Goal: Task Accomplishment & Management: Manage account settings

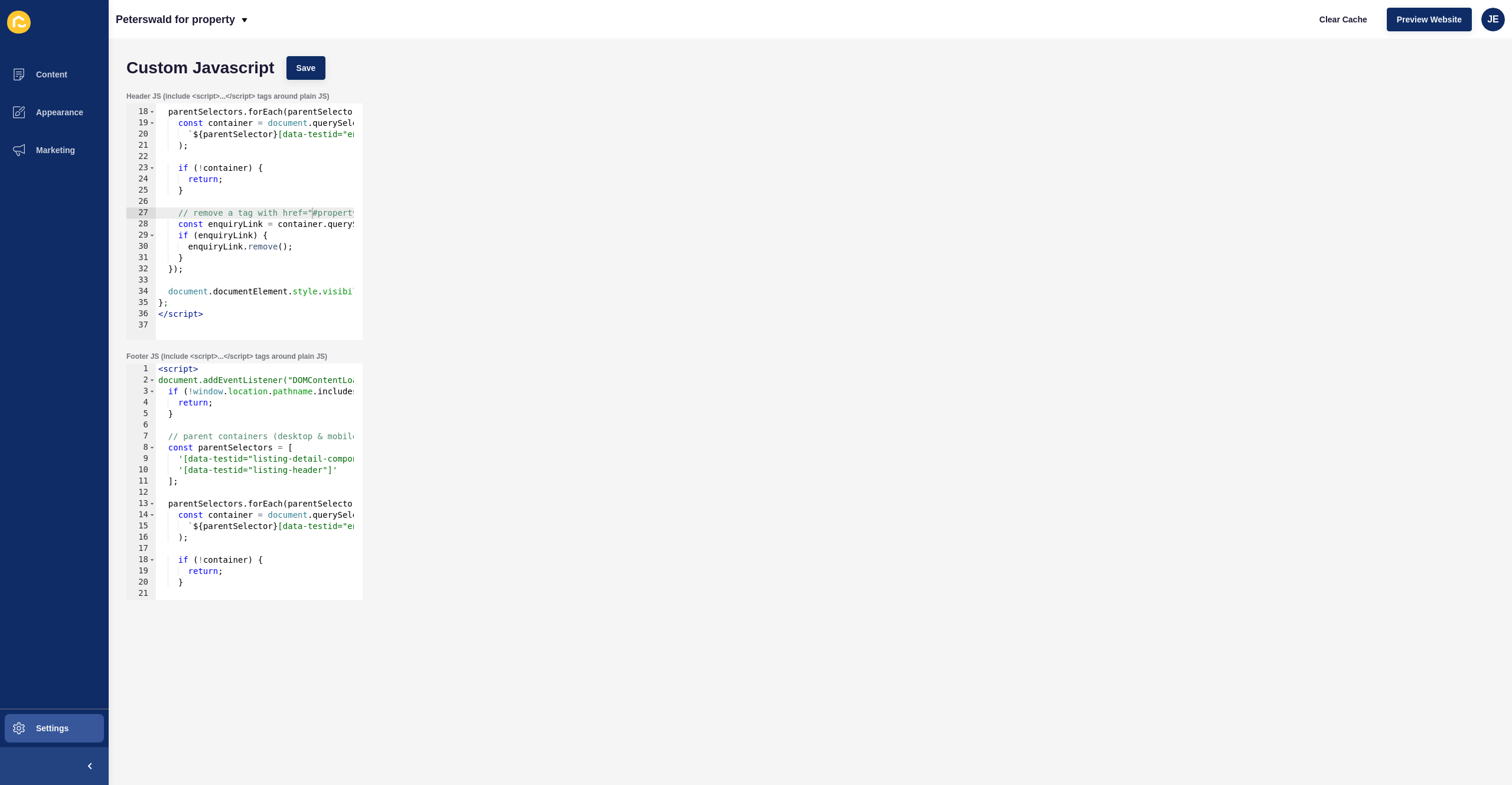
scroll to position [188, 0]
click at [1505, 22] on div "Clear Cache Preview Website JE" at bounding box center [1407, 19] width 205 height 33
click at [1499, 23] on div "JE" at bounding box center [1493, 20] width 24 height 24
click at [1449, 95] on link "Logout" at bounding box center [1466, 99] width 87 height 26
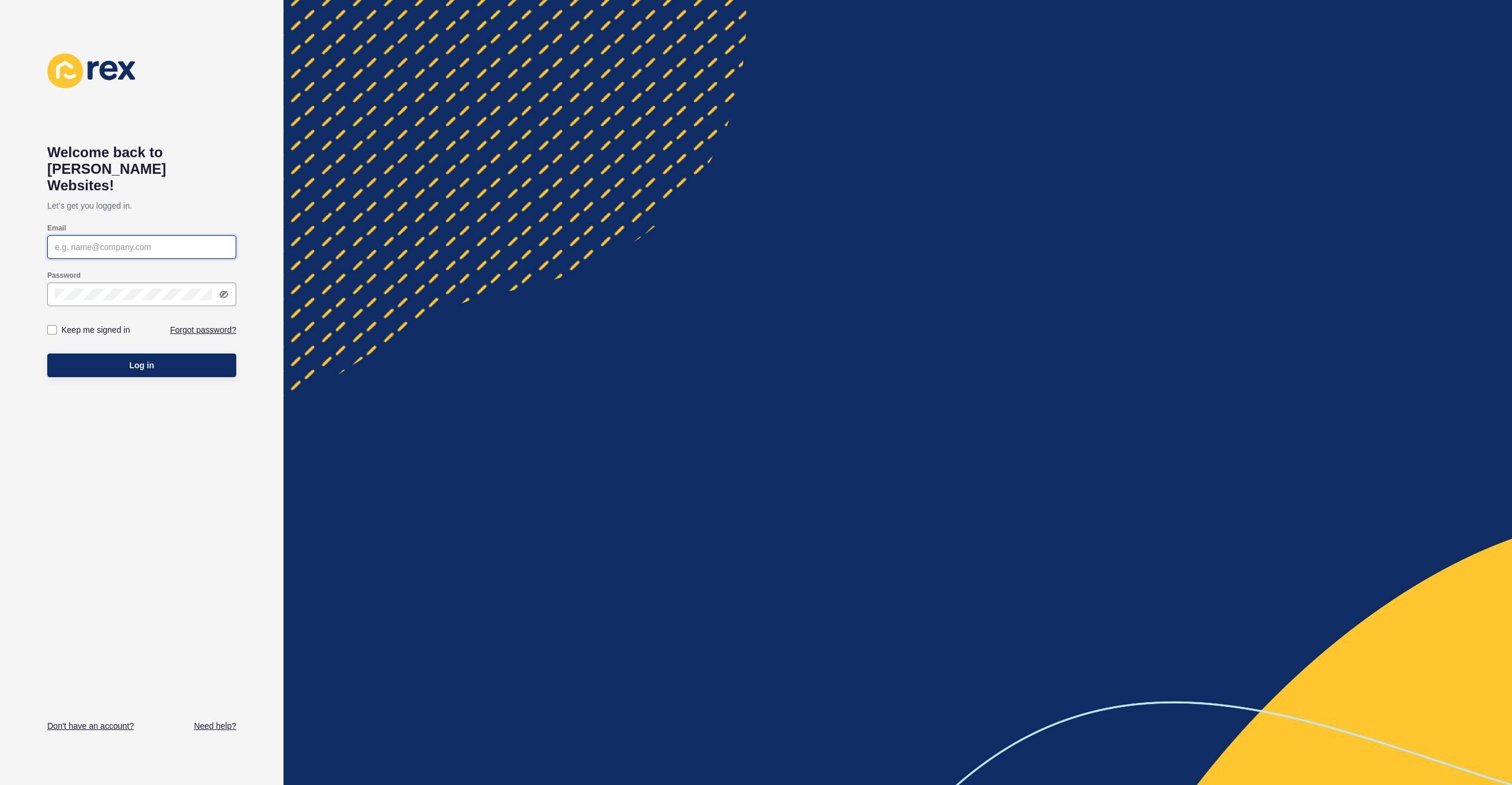
type input "[EMAIL_ADDRESS][PERSON_NAME][DOMAIN_NAME]"
click at [198, 356] on button "Log in" at bounding box center [141, 366] width 189 height 24
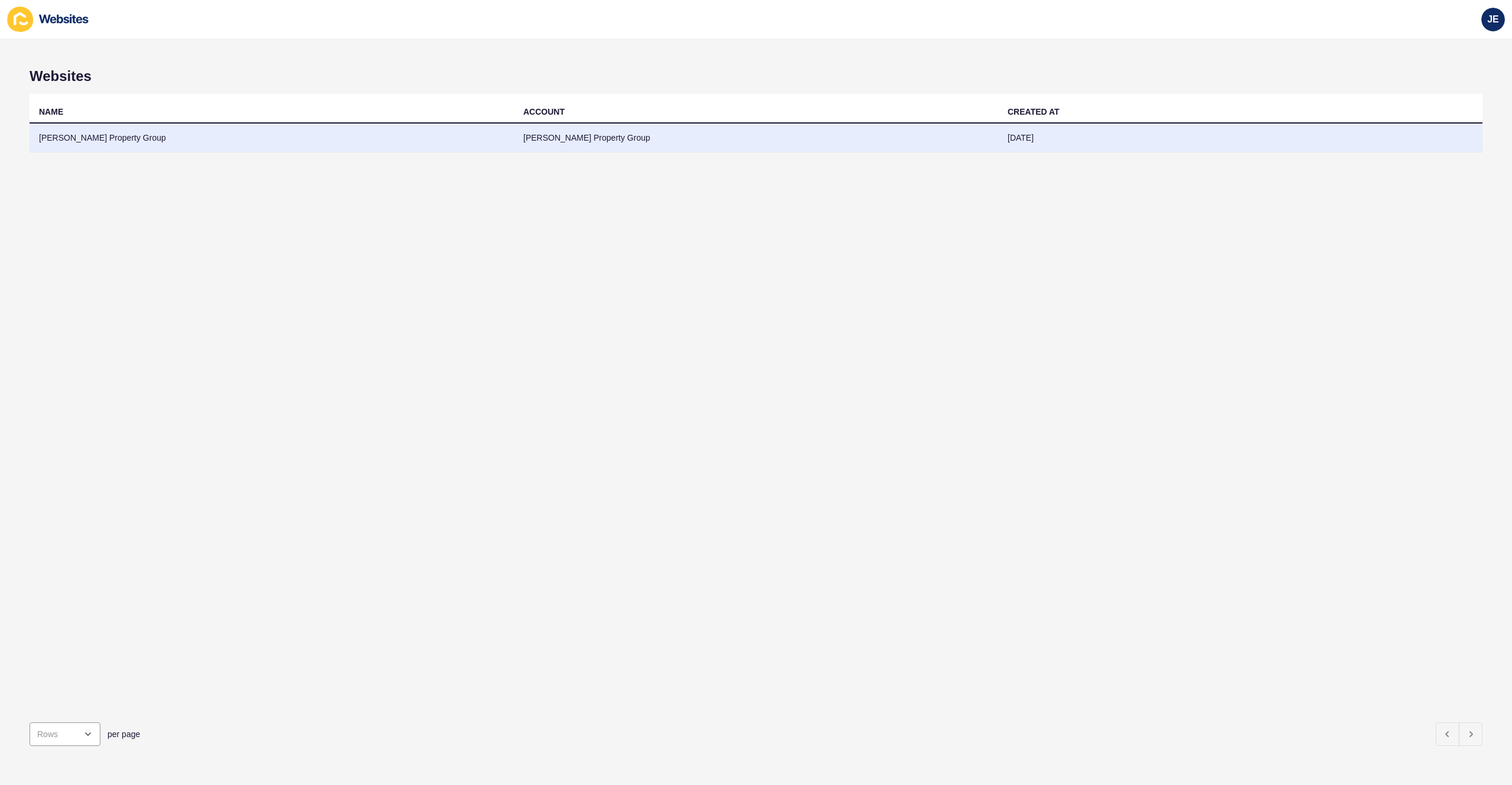
click at [412, 139] on td "Watts Property Group" at bounding box center [272, 138] width 485 height 29
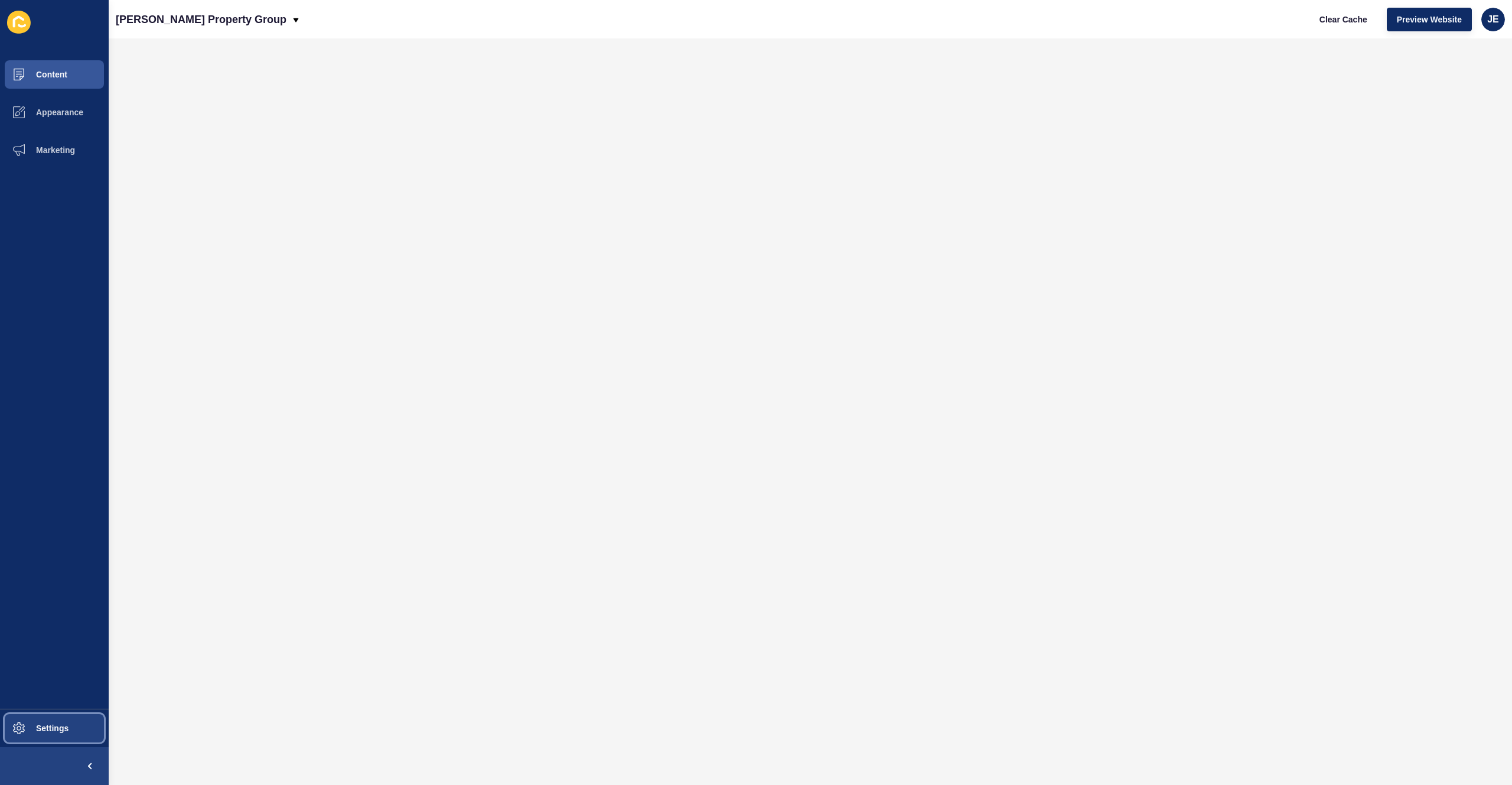
click at [62, 713] on button "Settings" at bounding box center [55, 728] width 109 height 38
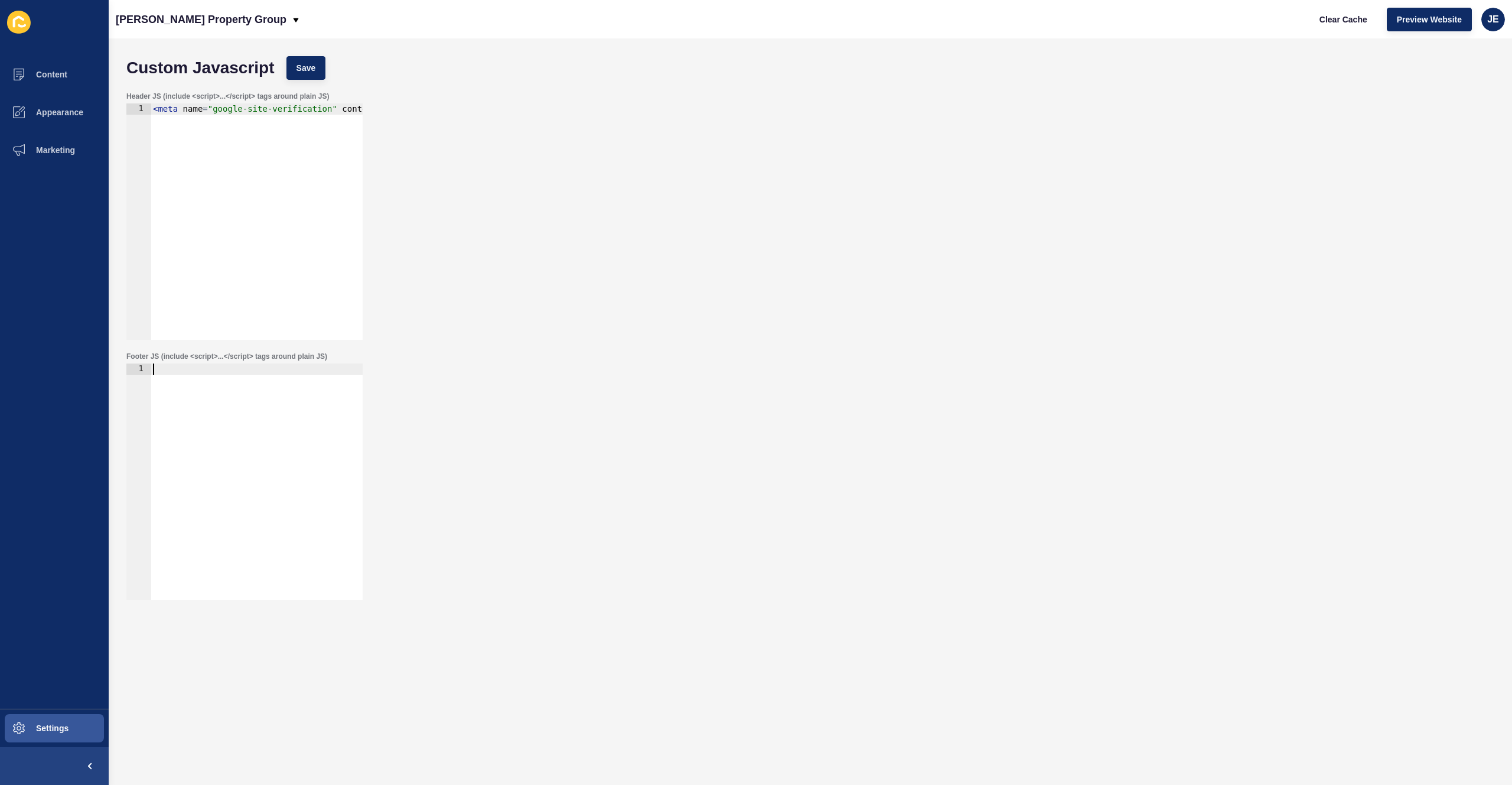
click at [263, 423] on div at bounding box center [256, 494] width 212 height 259
paste textarea "// Select the anchor by its text content or class"
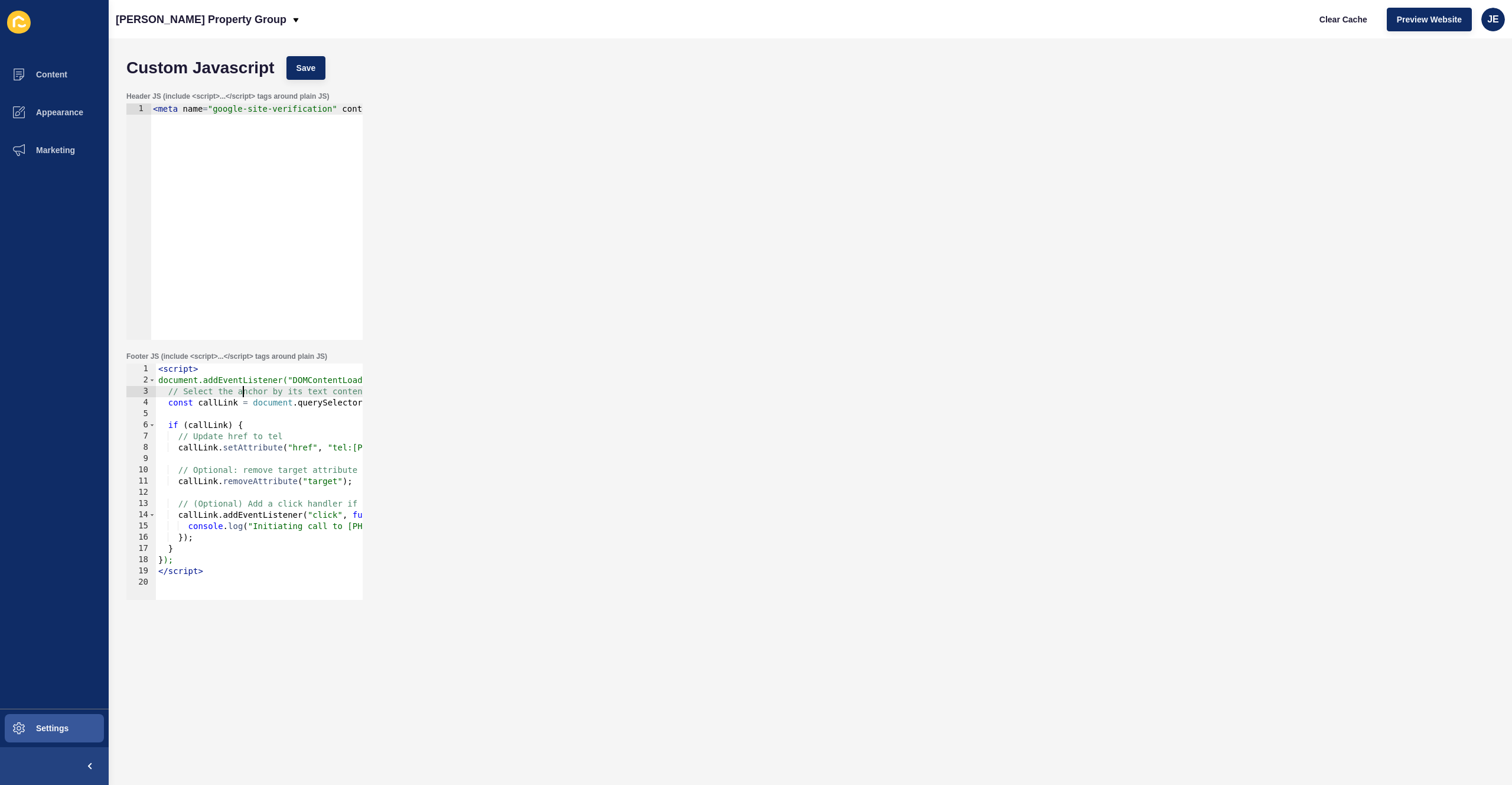
click at [242, 392] on div "< script > document.addEventListener("DOMContentLoaded", function () { // Selec…" at bounding box center [406, 488] width 501 height 250
type textarea "const callLink = document.querySelector('a[href="https://wattspropertygroup.com…"
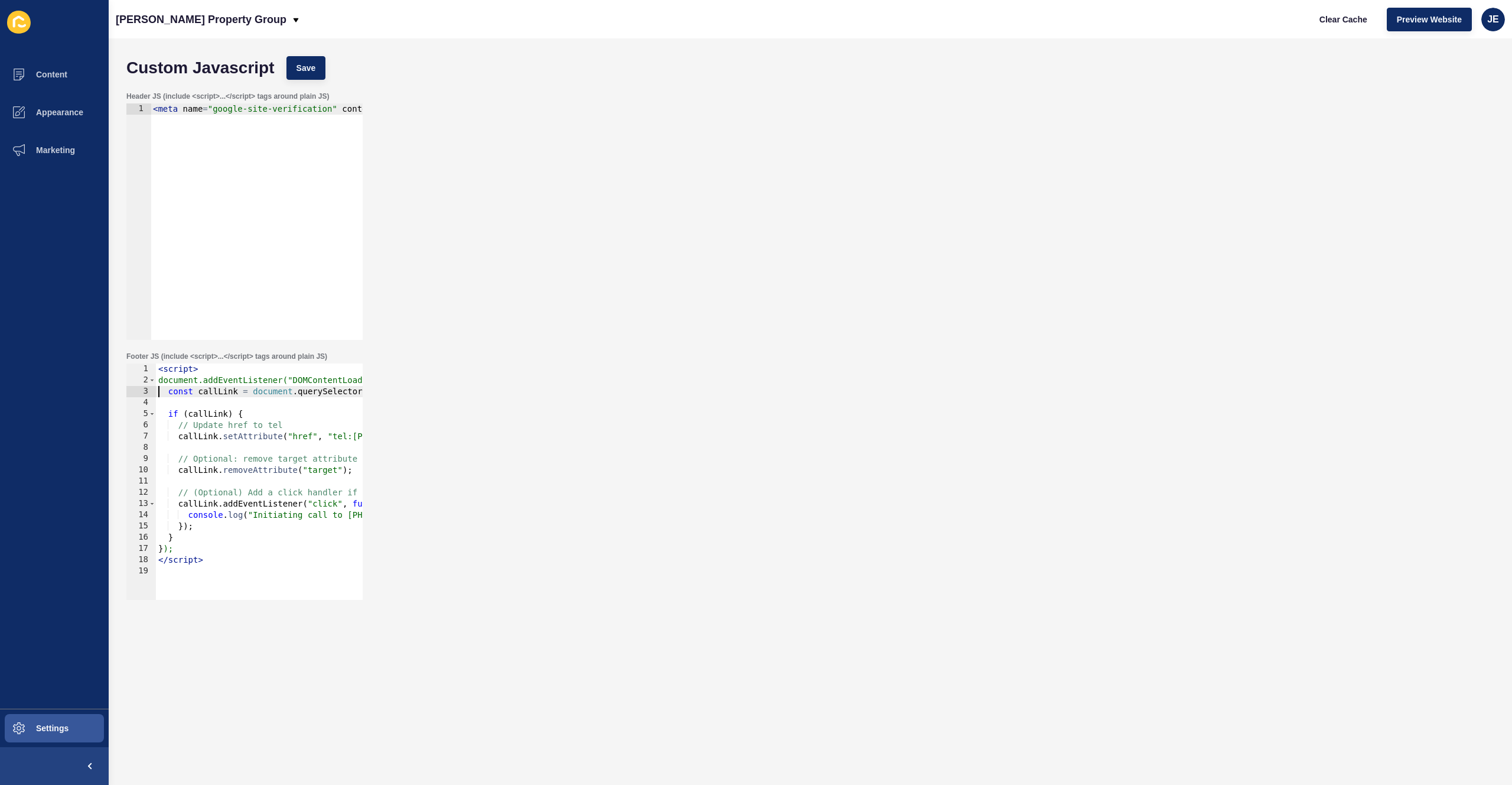
click at [248, 484] on div "< script > document.addEventListener("DOMContentLoaded", function () { const ca…" at bounding box center [406, 488] width 501 height 250
click at [249, 488] on div "< script > document.addEventListener("DOMContentLoaded", function () { const ca…" at bounding box center [406, 488] width 501 height 250
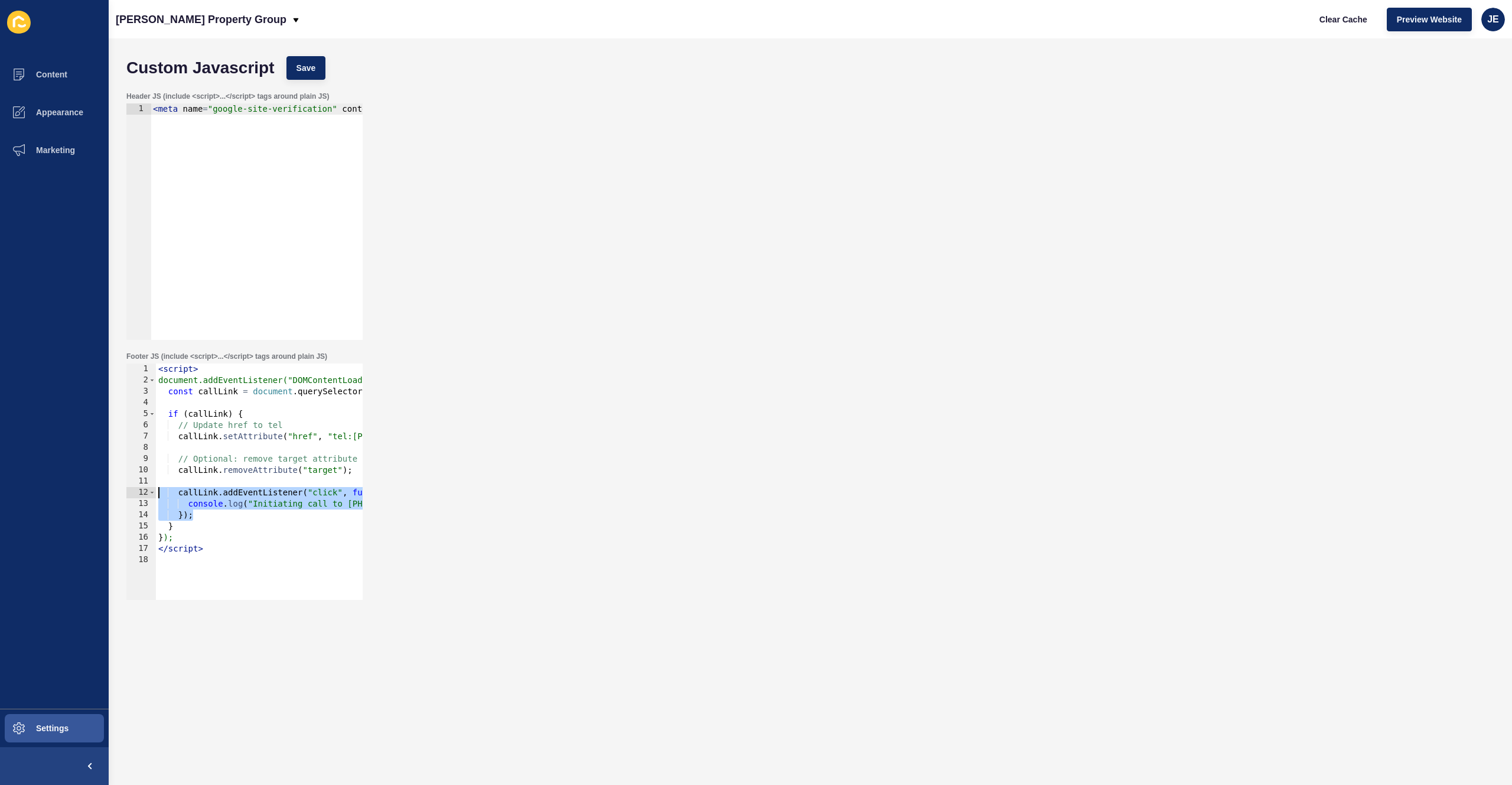
drag, startPoint x: 221, startPoint y: 514, endPoint x: 158, endPoint y: 490, distance: 67.4
click at [158, 490] on div "< script > document.addEventListener("DOMContentLoaded", function () { const ca…" at bounding box center [406, 488] width 501 height 250
type textarea "callLink.addEventListener("click", function () { console.log("Initiating call t…"
type textarea "callLink.removeAttribute("target");"
click at [298, 62] on span "Save" at bounding box center [306, 68] width 20 height 12
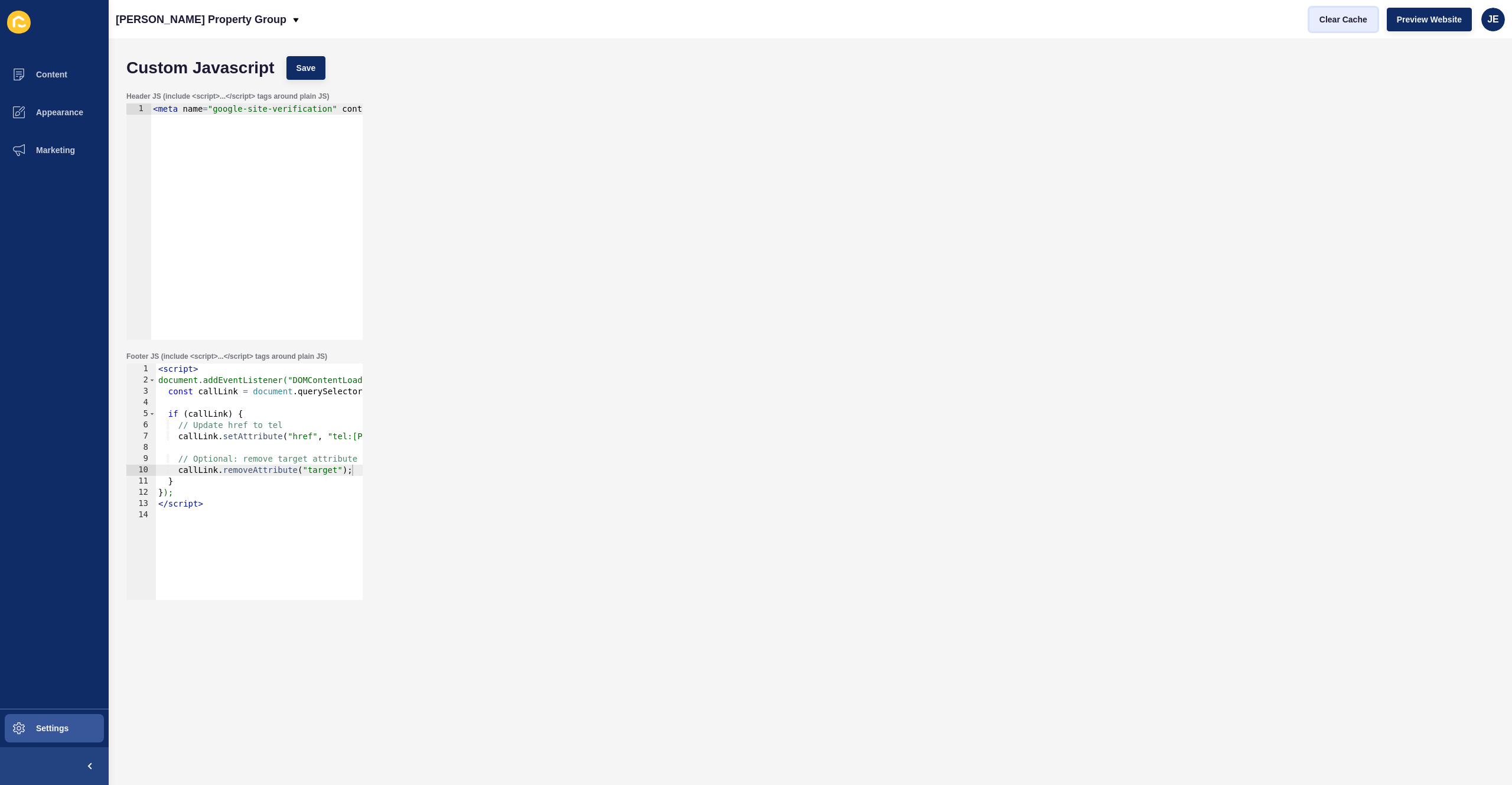
click at [1347, 19] on span "Clear Cache" at bounding box center [1343, 20] width 48 height 12
click at [1327, 20] on span "Clear Cache" at bounding box center [1343, 20] width 48 height 12
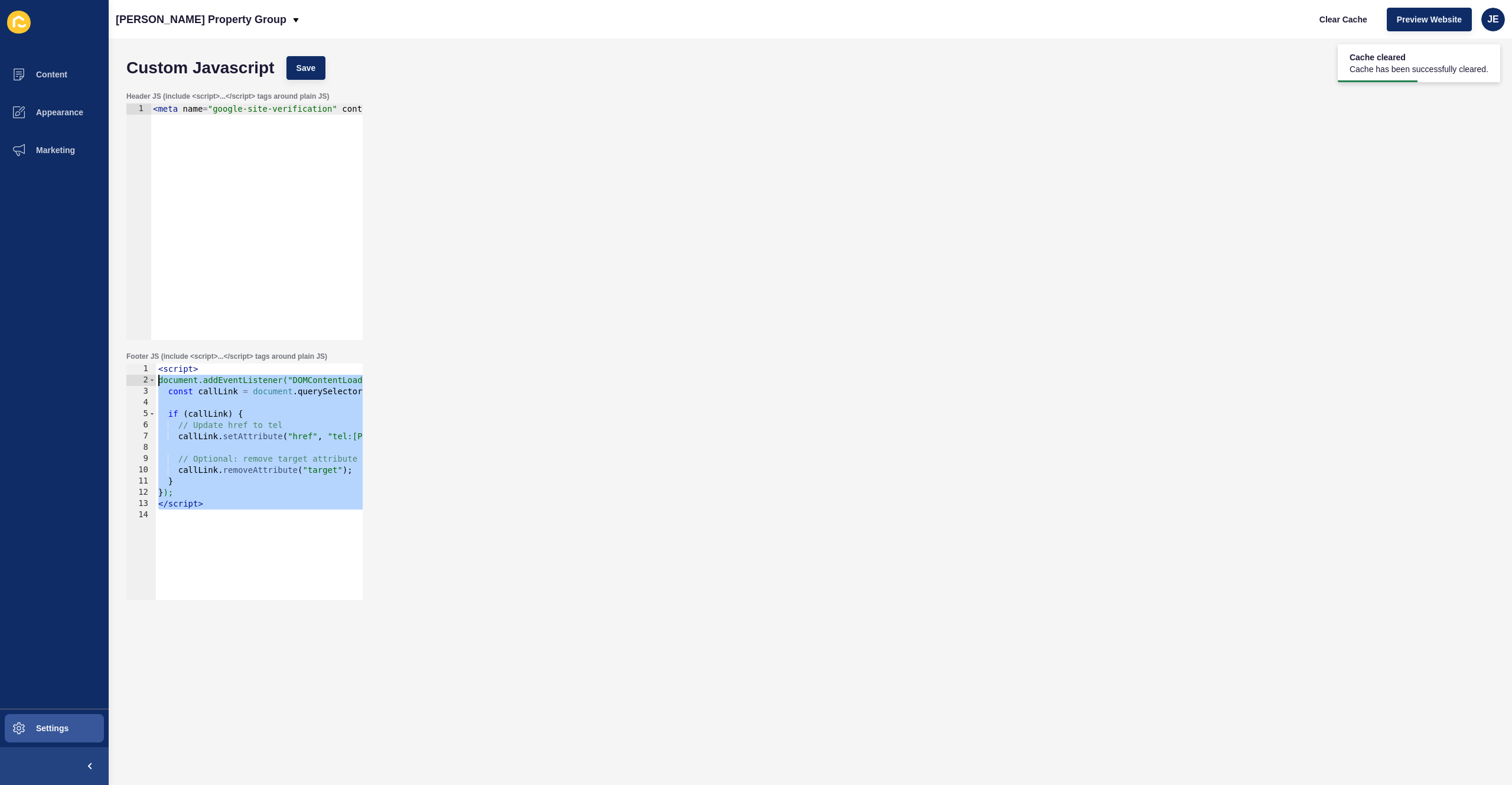
drag, startPoint x: 233, startPoint y: 520, endPoint x: 43, endPoint y: 325, distance: 272.3
click at [43, 325] on div "Content Appearance Marketing Settings Watts Property Group Clear Cache Preview …" at bounding box center [756, 392] width 1512 height 785
type textarea "// <script> // document.addEventListener("DOMContentLoaded", function () {"
click at [319, 72] on button "Save" at bounding box center [306, 68] width 39 height 24
click at [1337, 22] on span "Clear Cache" at bounding box center [1343, 20] width 48 height 12
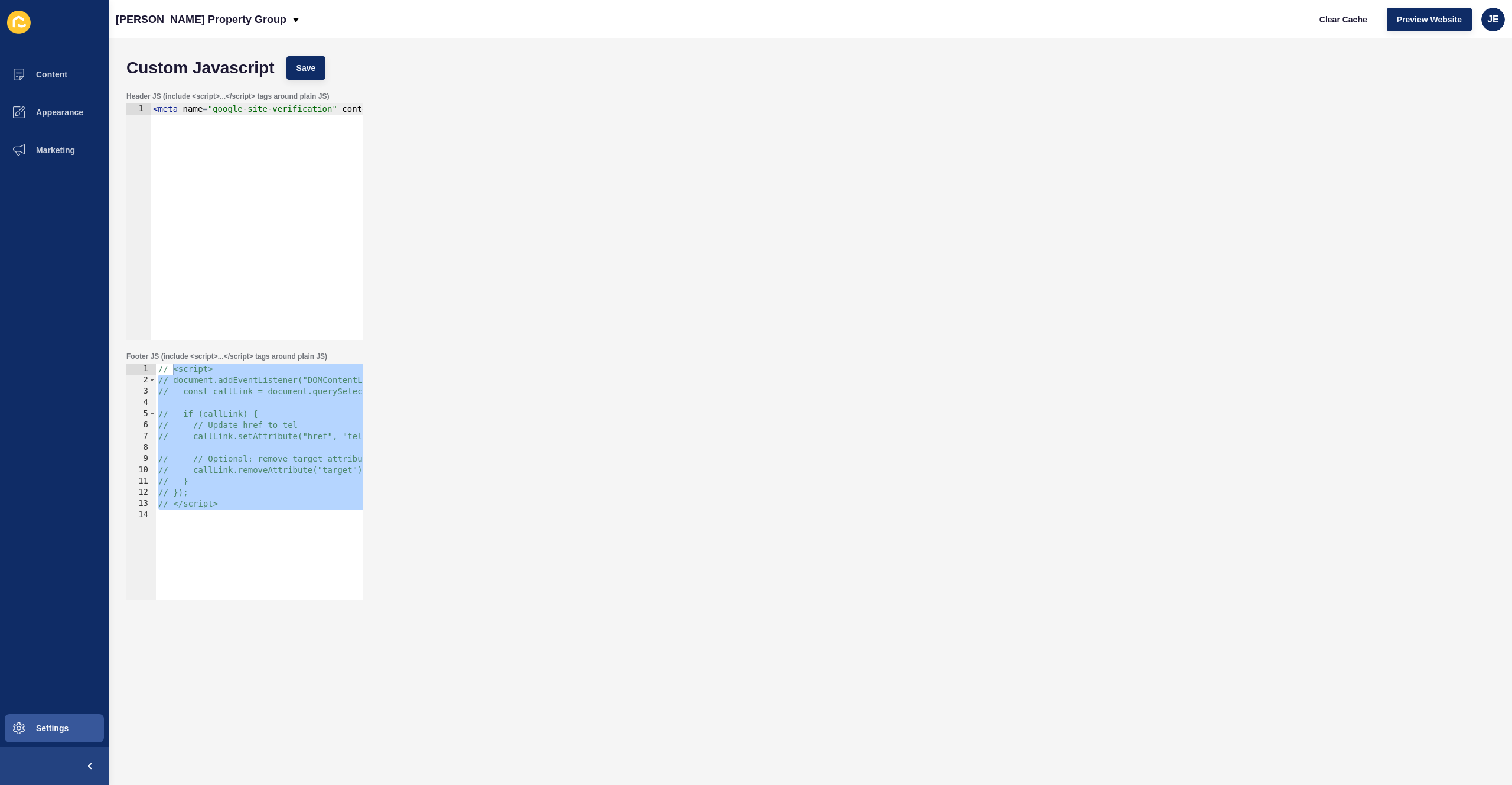
click at [852, 97] on div "Header JS (include <script>...</script> tags around plain JS) 1 < meta name = "…" at bounding box center [810, 216] width 1380 height 260
